Goal: Task Accomplishment & Management: Use online tool/utility

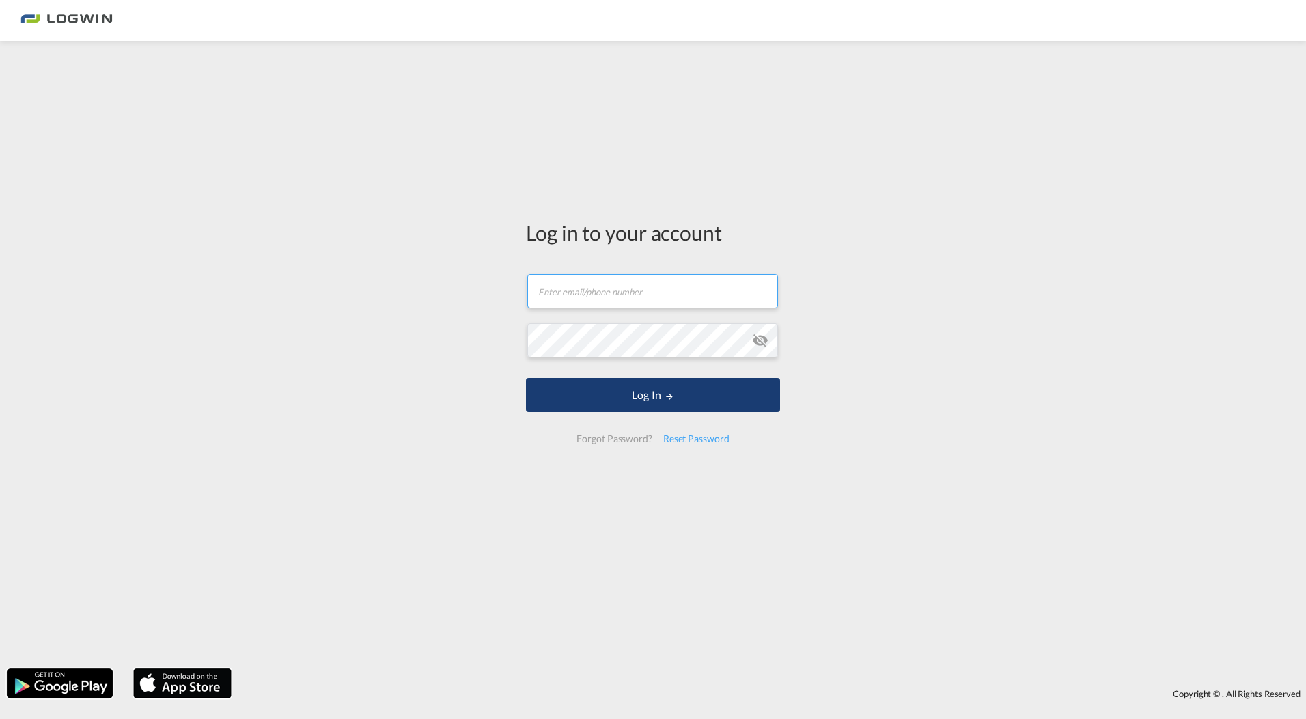
type input "[EMAIL_ADDRESS][PERSON_NAME][DOMAIN_NAME]"
click at [687, 391] on button "Log In" at bounding box center [653, 395] width 254 height 34
